Goal: Information Seeking & Learning: Learn about a topic

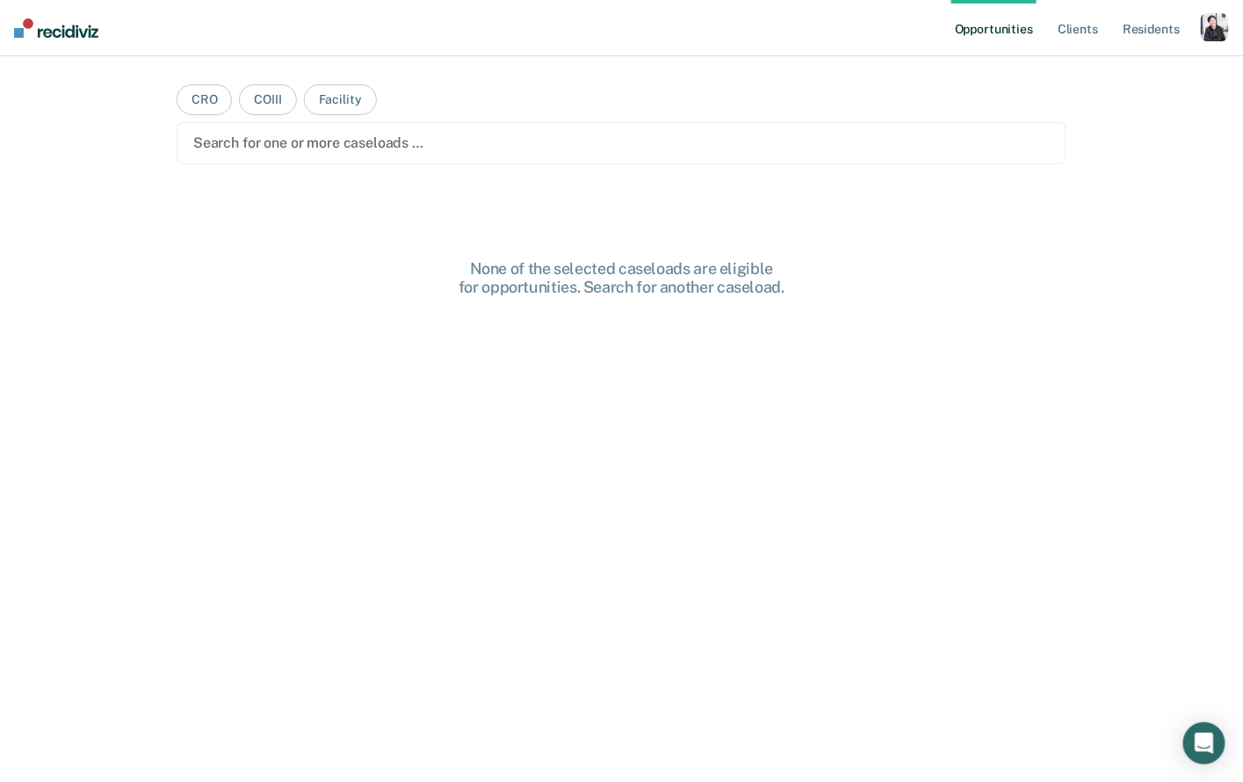
click at [1213, 24] on div "button" at bounding box center [1215, 27] width 28 height 28
click at [1133, 74] on link "Profile" at bounding box center [1144, 71] width 141 height 15
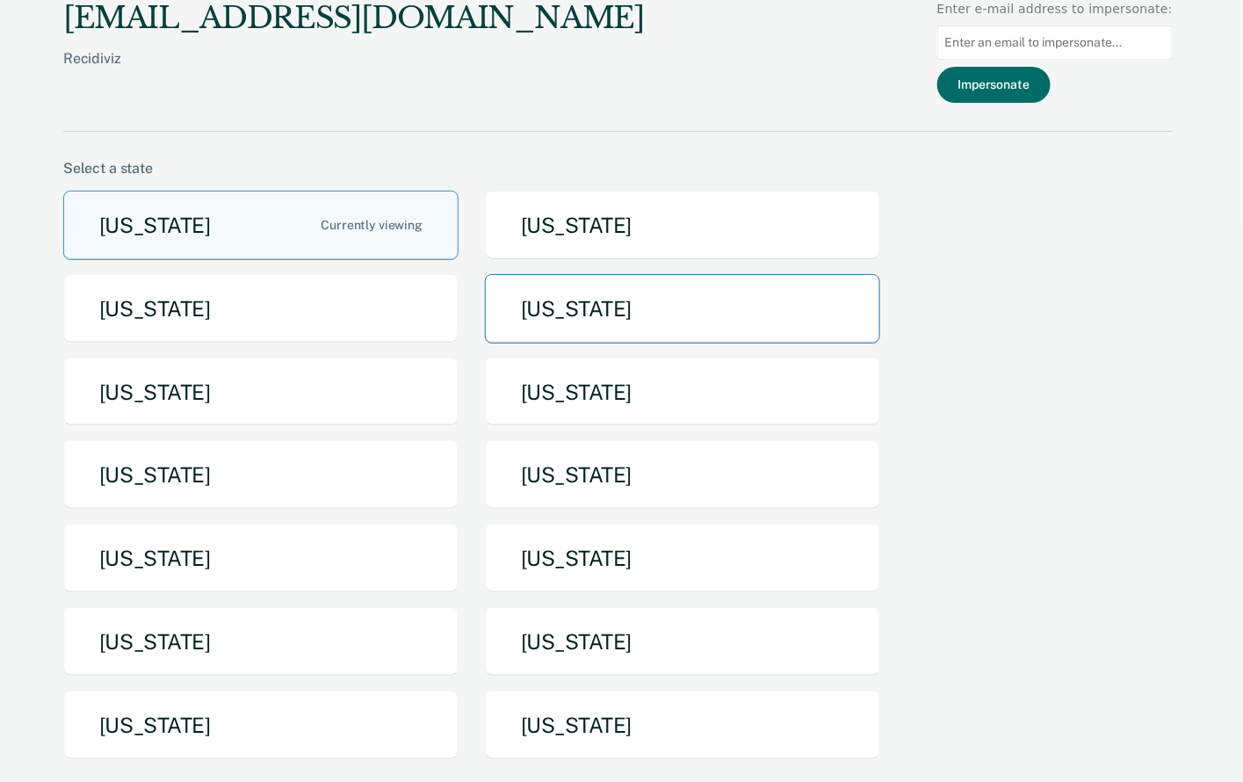
click at [628, 335] on button "Idaho" at bounding box center [682, 308] width 395 height 69
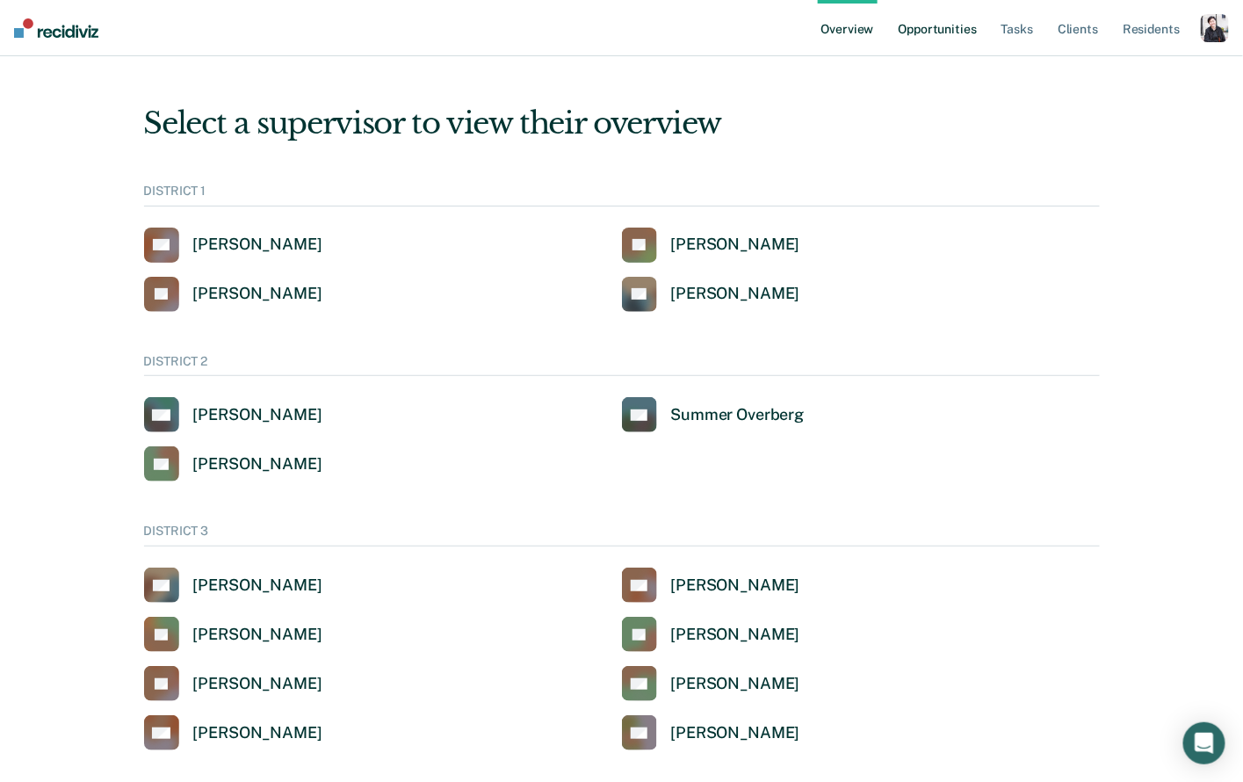
click at [965, 24] on link "Opportunities" at bounding box center [937, 28] width 85 height 56
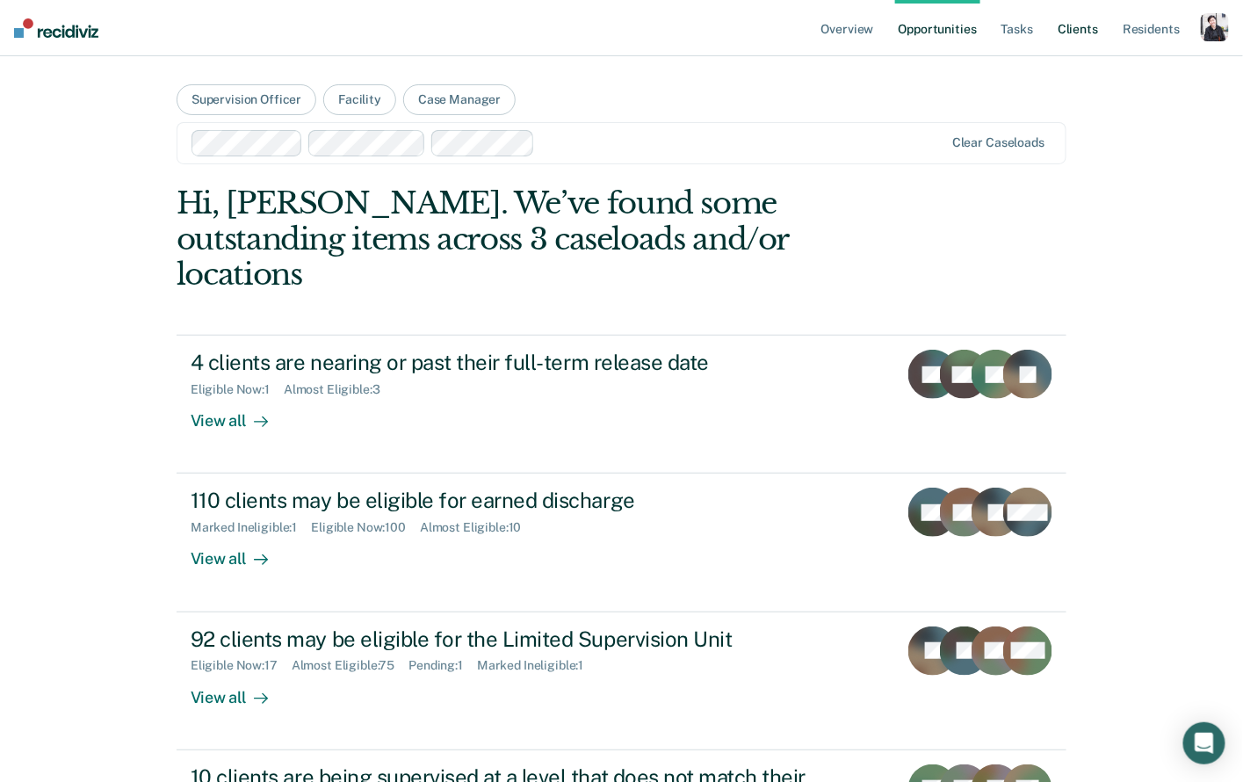
click at [1080, 35] on link "Client s" at bounding box center [1077, 28] width 47 height 56
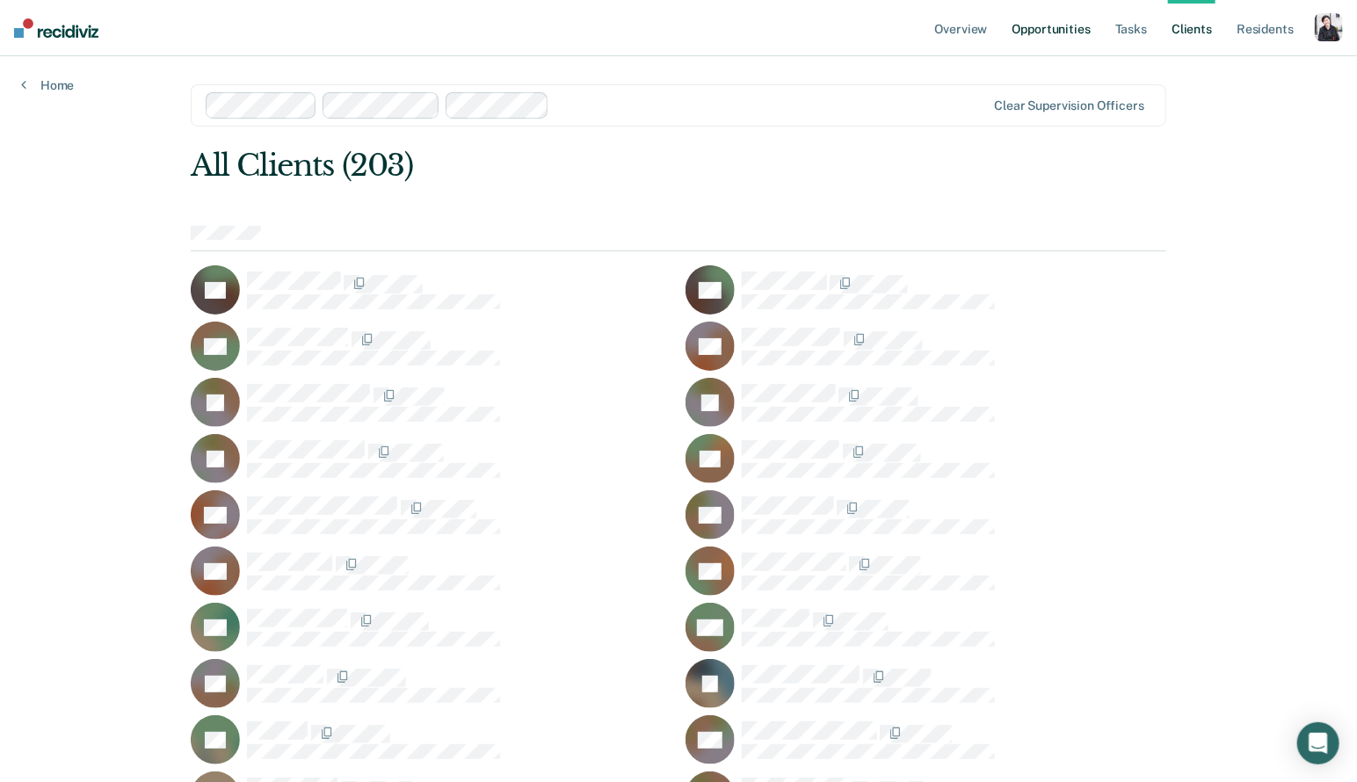
click at [1089, 32] on link "Opportunities" at bounding box center [1051, 28] width 85 height 56
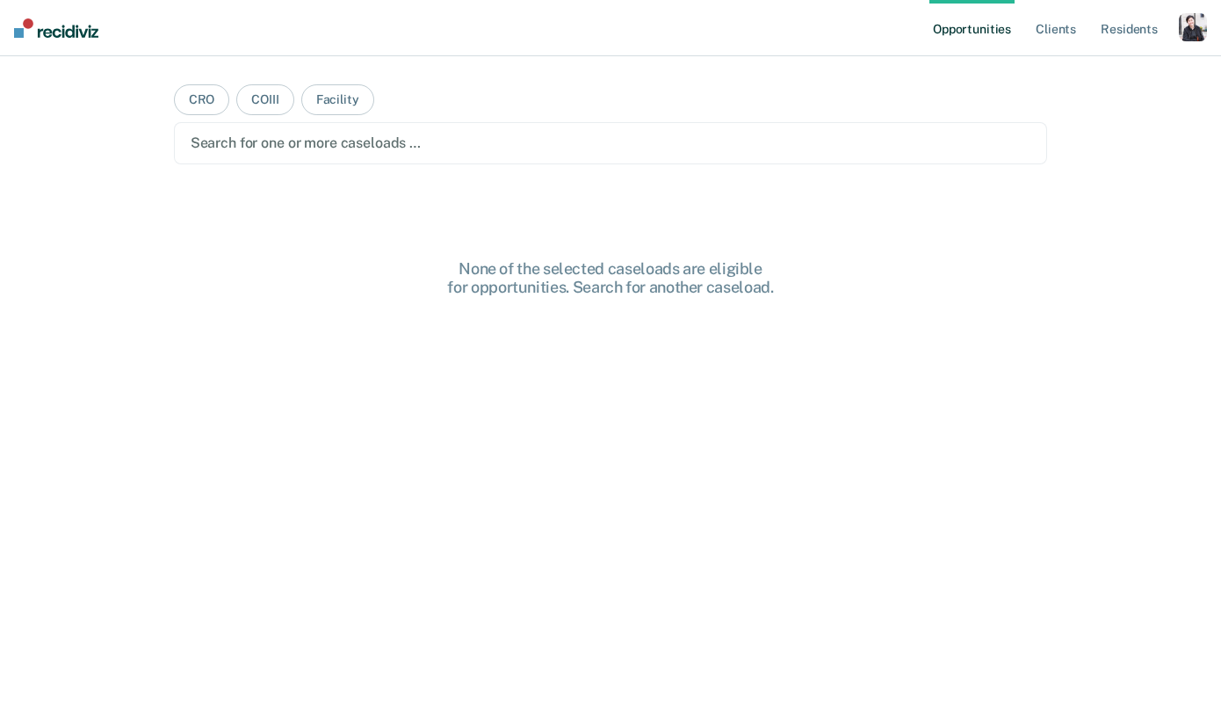
click at [1185, 31] on div "button" at bounding box center [1193, 27] width 28 height 28
click at [1113, 76] on link "Profile" at bounding box center [1122, 71] width 141 height 15
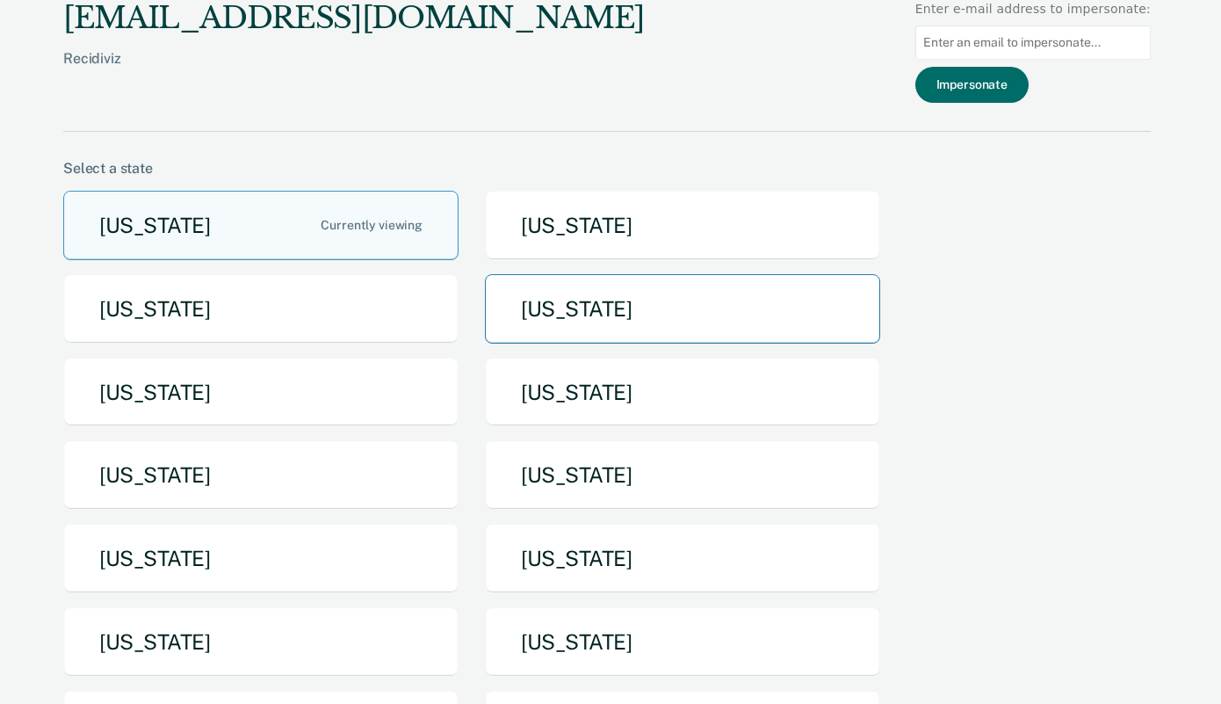
click at [550, 327] on button "Idaho" at bounding box center [682, 308] width 395 height 69
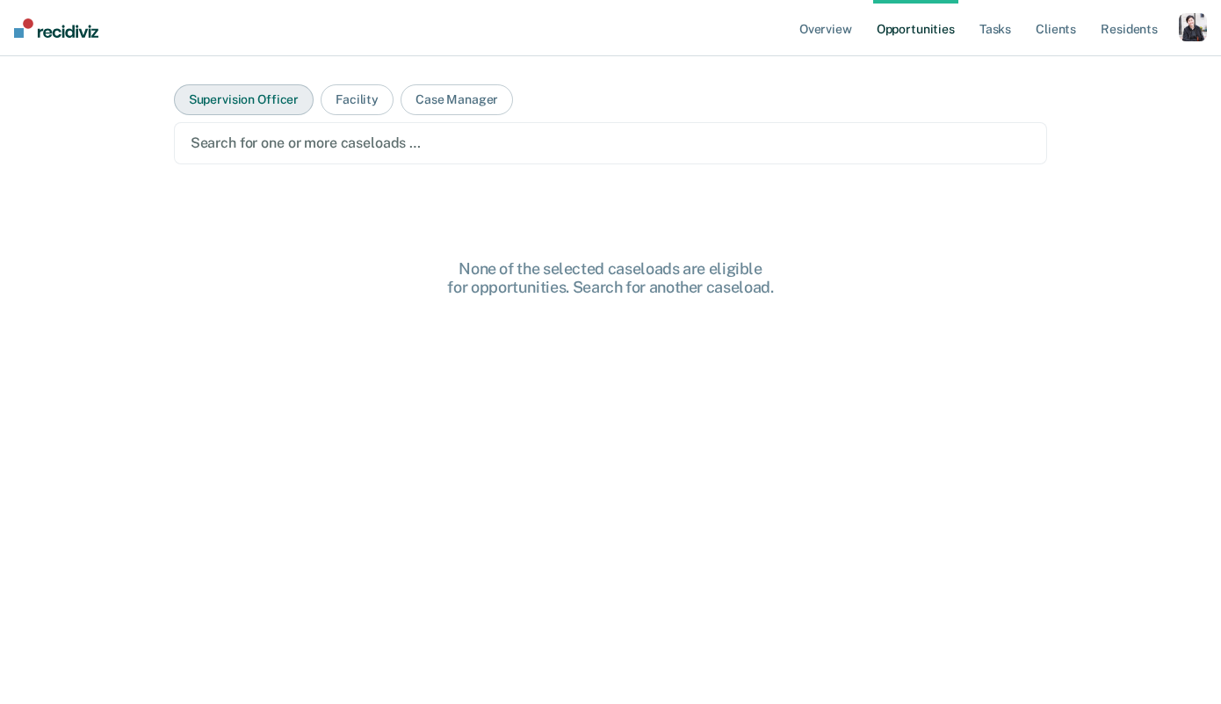
click at [255, 102] on button "Supervision Officer" at bounding box center [244, 99] width 140 height 31
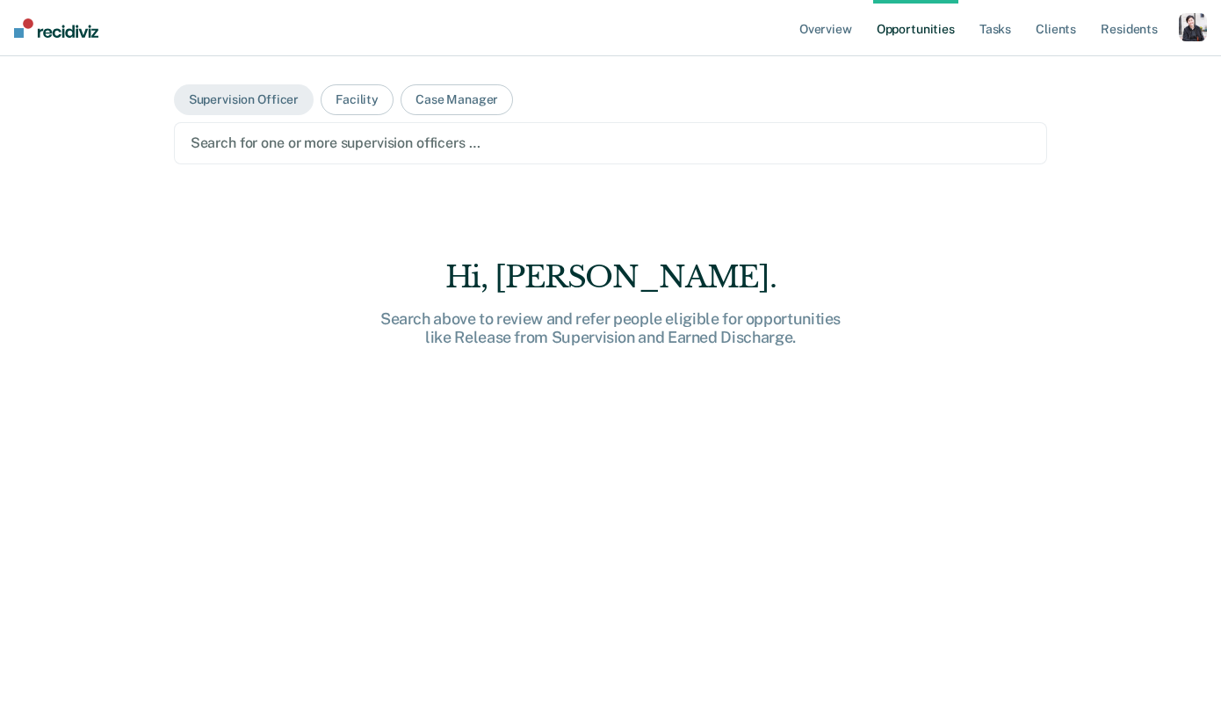
click at [261, 137] on div at bounding box center [611, 143] width 841 height 20
